Goal: Information Seeking & Learning: Compare options

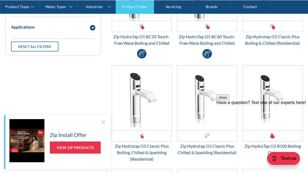
scroll to position [698, 0]
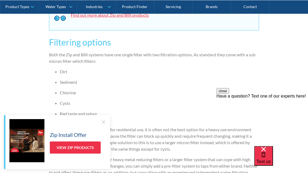
scroll to position [647, 0]
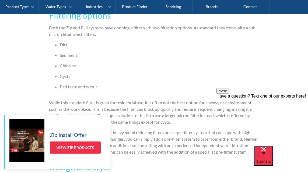
click at [103, 121] on div at bounding box center [103, 121] width 5 height 5
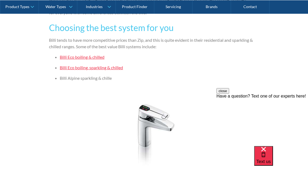
scroll to position [1024, 0]
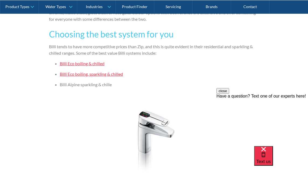
click at [85, 64] on link "Billi Eco boiling & chilled" at bounding box center [82, 63] width 45 height 5
